Goal: Transaction & Acquisition: Purchase product/service

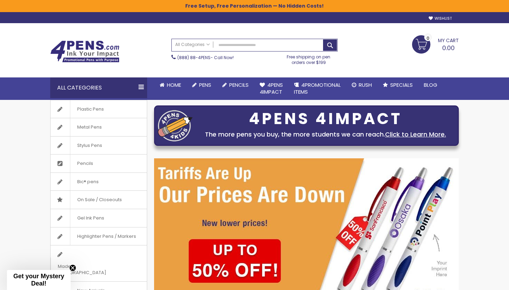
click at [159, 98] on ul "Home Pens Go to Pens Popular Categories All Pens USA Made Pens Metal Pens Plast…" at bounding box center [306, 89] width 304 height 22
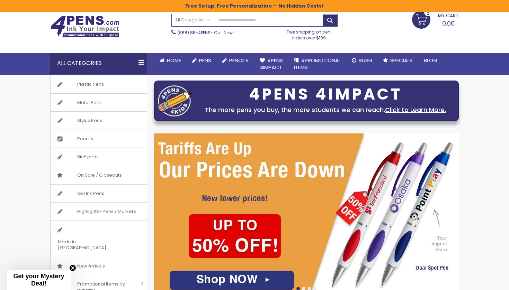
scroll to position [27, 0]
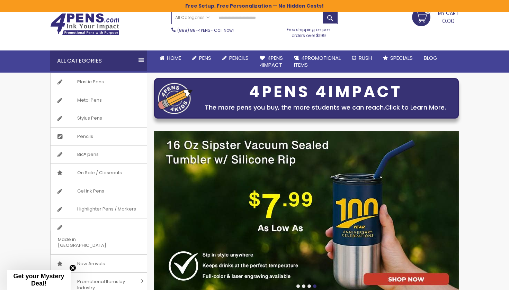
click at [136, 62] on div "All Categories" at bounding box center [98, 61] width 97 height 21
click at [143, 60] on div "All Categories" at bounding box center [98, 61] width 97 height 21
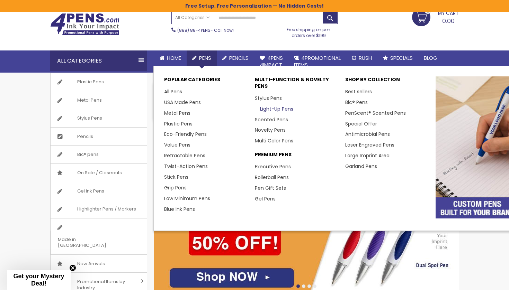
click at [273, 107] on link "Light-Up Pens" at bounding box center [274, 109] width 38 height 7
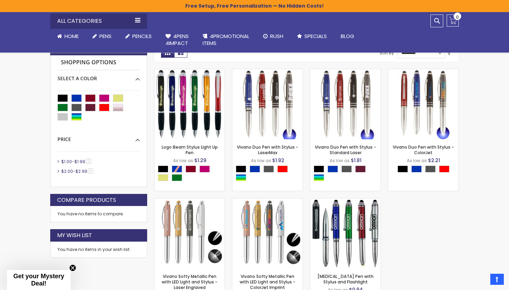
scroll to position [185, 0]
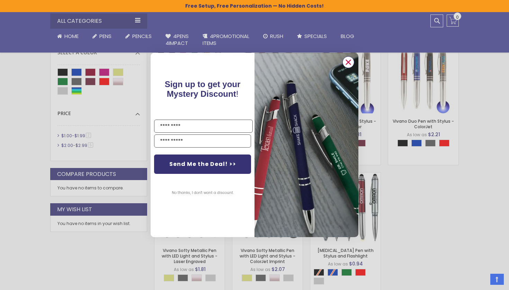
click at [350, 60] on icon "Close dialog" at bounding box center [348, 62] width 4 height 4
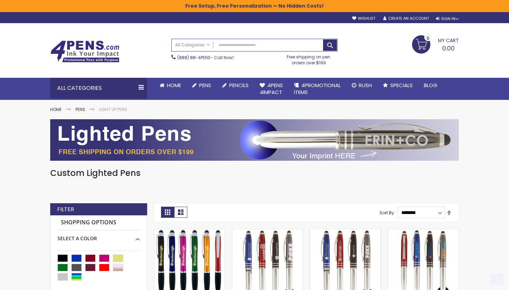
scroll to position [0, 0]
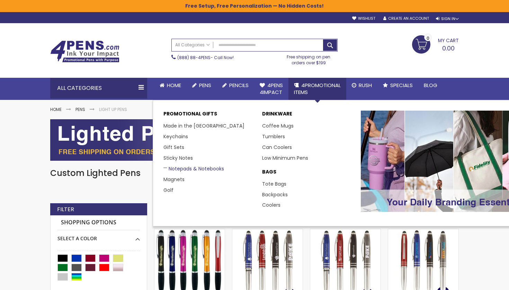
click at [201, 166] on link "Notepads & Notebooks" at bounding box center [193, 168] width 61 height 7
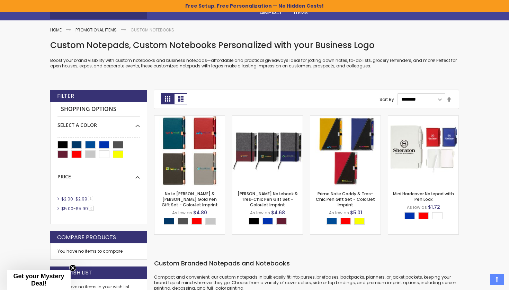
scroll to position [81, 0]
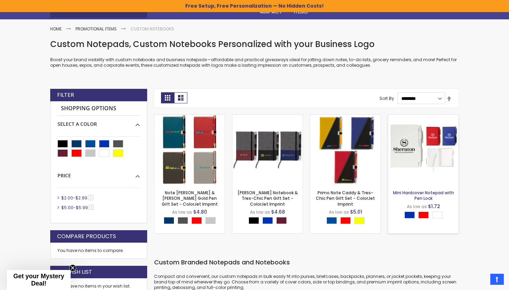
click at [407, 192] on link "Mini Hardcover Notepad with Pen Lock" at bounding box center [423, 195] width 61 height 11
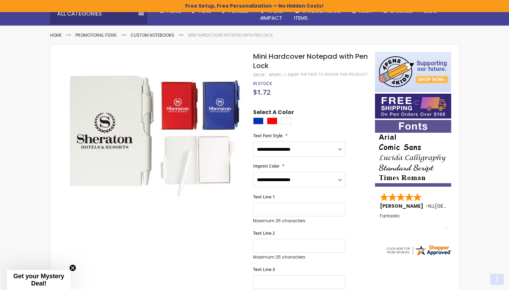
scroll to position [96, 0]
